Goal: Use online tool/utility: Utilize a website feature to perform a specific function

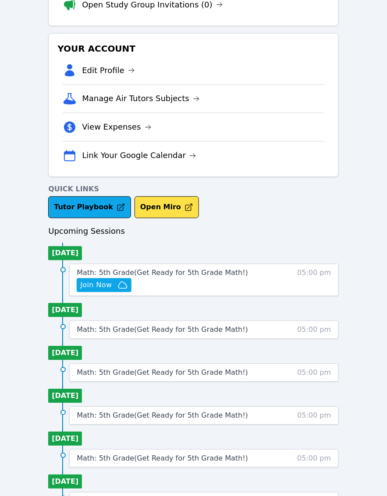
scroll to position [164, 0]
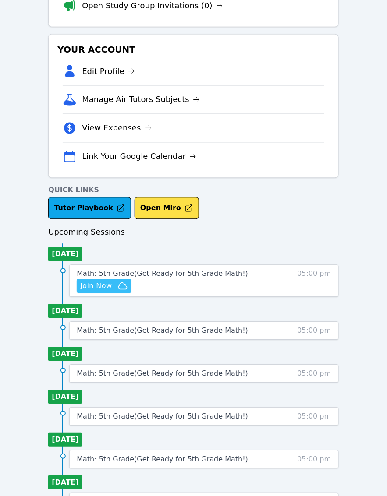
click at [97, 290] on span "Join Now" at bounding box center [96, 286] width 32 height 11
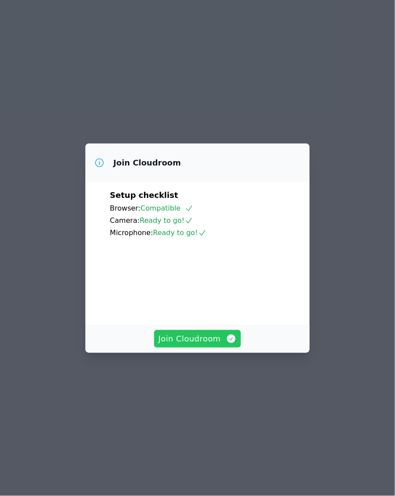
click at [191, 345] on span "Join Cloudroom" at bounding box center [197, 339] width 78 height 12
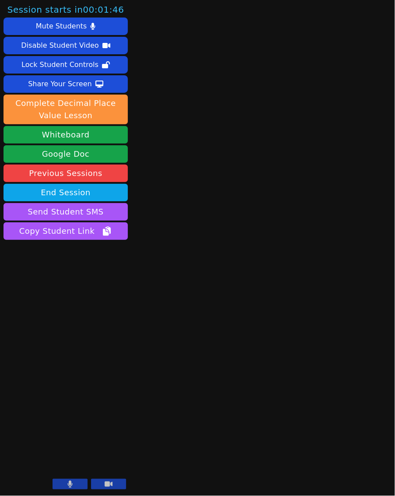
click at [70, 483] on icon at bounding box center [70, 484] width 5 height 7
click at [112, 483] on icon at bounding box center [109, 484] width 8 height 5
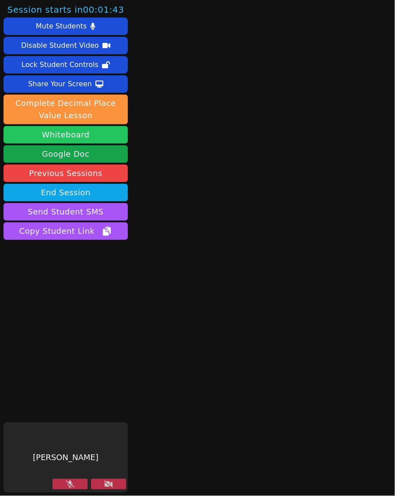
click at [74, 138] on button "Whiteboard" at bounding box center [66, 135] width 124 height 18
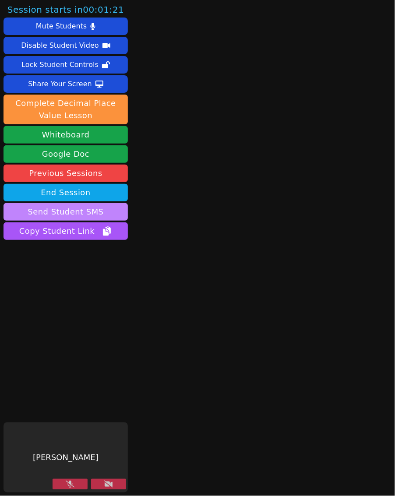
click at [71, 206] on button "Send Student SMS" at bounding box center [66, 212] width 124 height 18
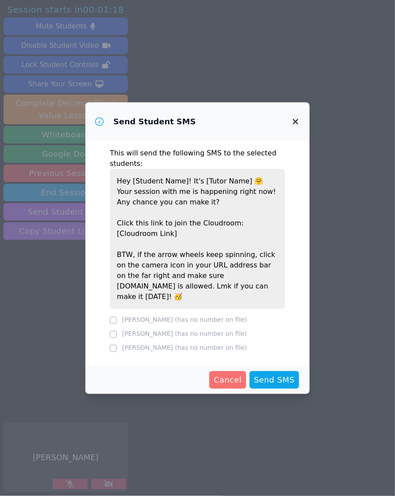
click at [225, 376] on span "Cancel" at bounding box center [228, 380] width 28 height 12
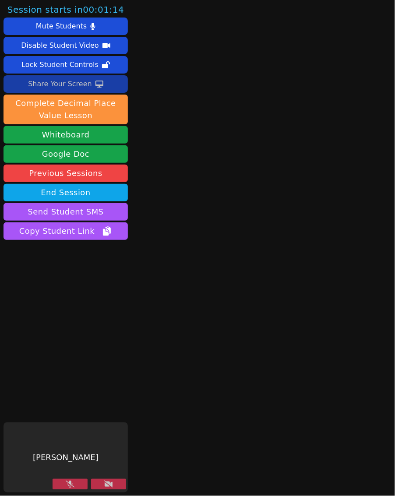
click at [84, 84] on div "Share Your Screen" at bounding box center [60, 84] width 64 height 14
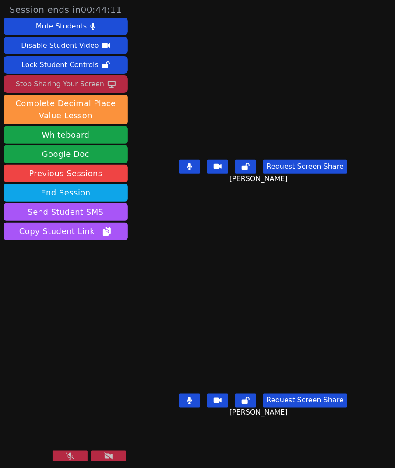
click at [75, 457] on button at bounding box center [70, 455] width 35 height 11
click at [113, 453] on button at bounding box center [108, 455] width 35 height 11
